Goal: Information Seeking & Learning: Learn about a topic

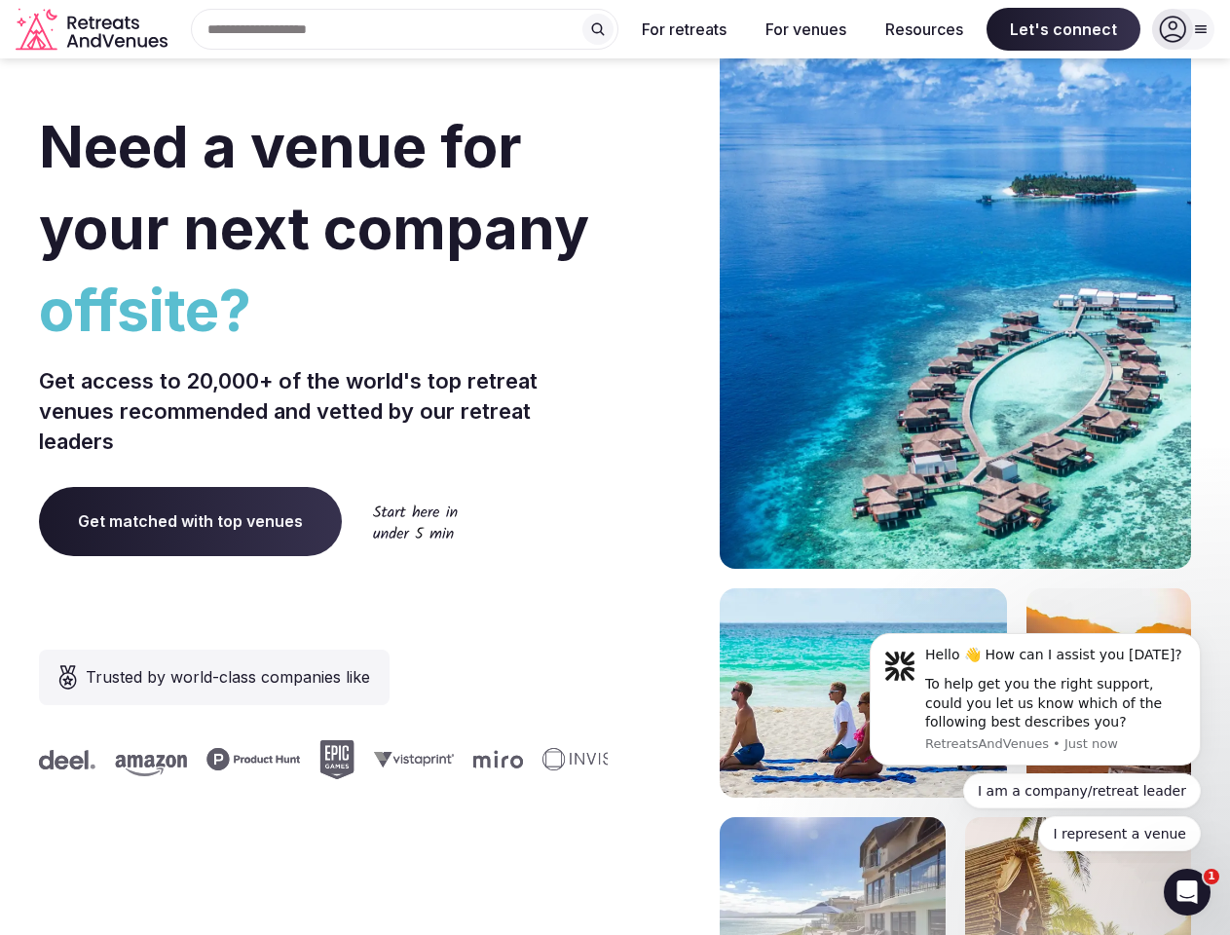
click at [615, 468] on div "Need a venue for your next company offsite? Get access to 20,000+ of the world'…" at bounding box center [615, 583] width 1153 height 1174
click at [405, 29] on div "Search Popular Destinations [GEOGRAPHIC_DATA], [GEOGRAPHIC_DATA] [GEOGRAPHIC_DA…" at bounding box center [396, 29] width 443 height 41
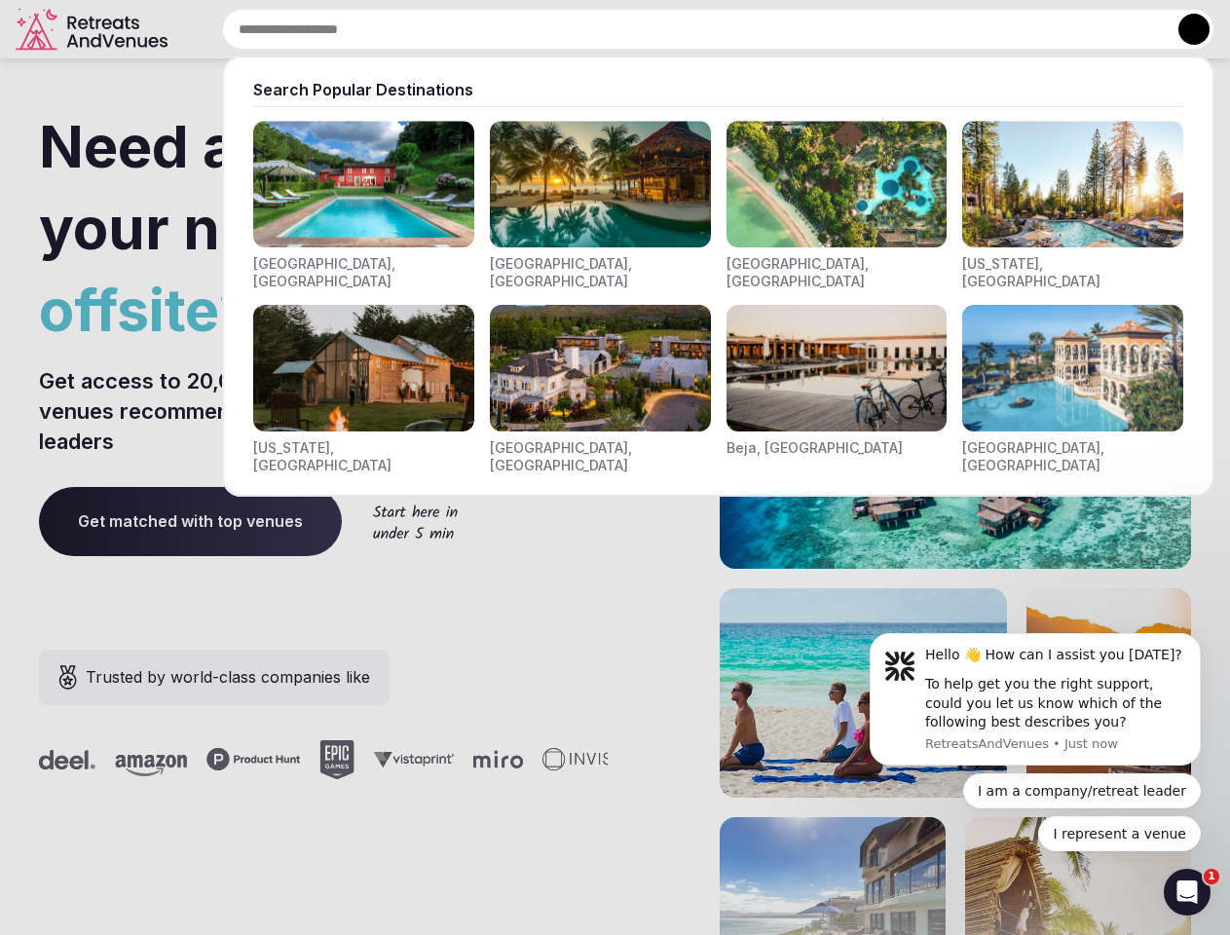
click at [598, 29] on input "text" at bounding box center [718, 29] width 993 height 41
click at [685, 29] on input "text" at bounding box center [718, 29] width 993 height 41
click at [806, 29] on input "text" at bounding box center [718, 29] width 993 height 41
click at [925, 29] on input "text" at bounding box center [718, 29] width 993 height 41
click at [1064, 29] on input "text" at bounding box center [718, 29] width 993 height 41
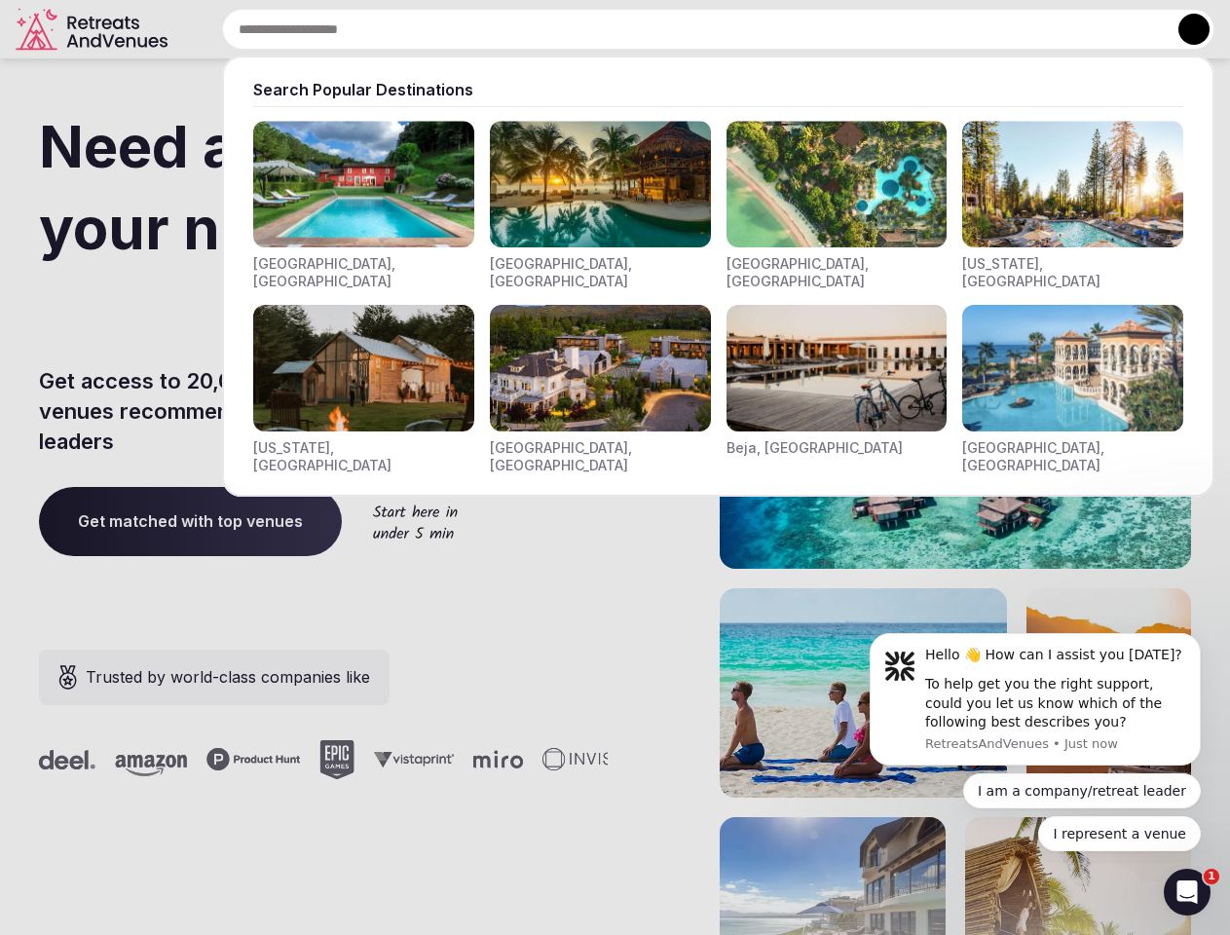
click at [1184, 29] on button at bounding box center [1194, 29] width 31 height 31
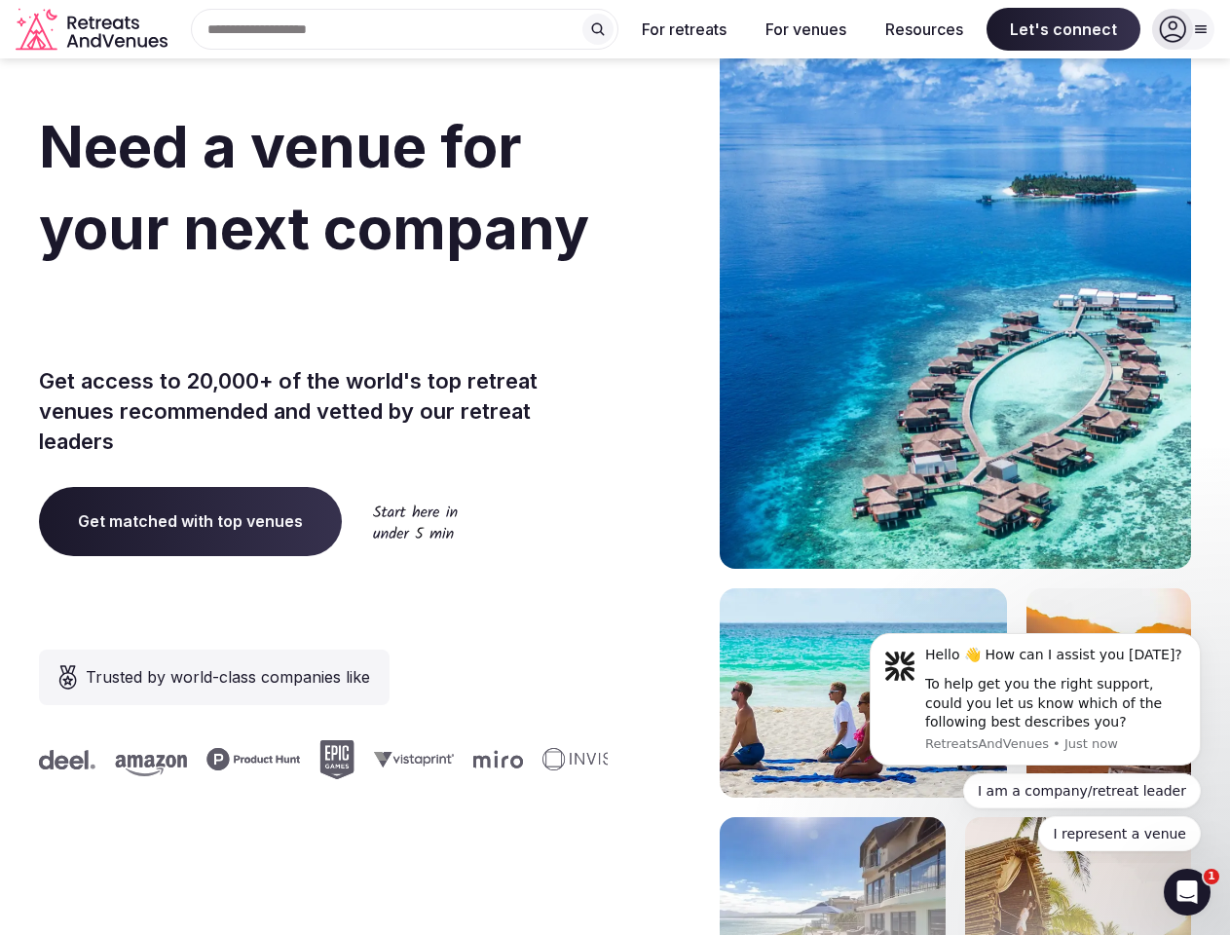
click at [1036, 700] on div "To help get you the right support, could you let us know which of the following…" at bounding box center [1056, 703] width 261 height 57
